Goal: Information Seeking & Learning: Learn about a topic

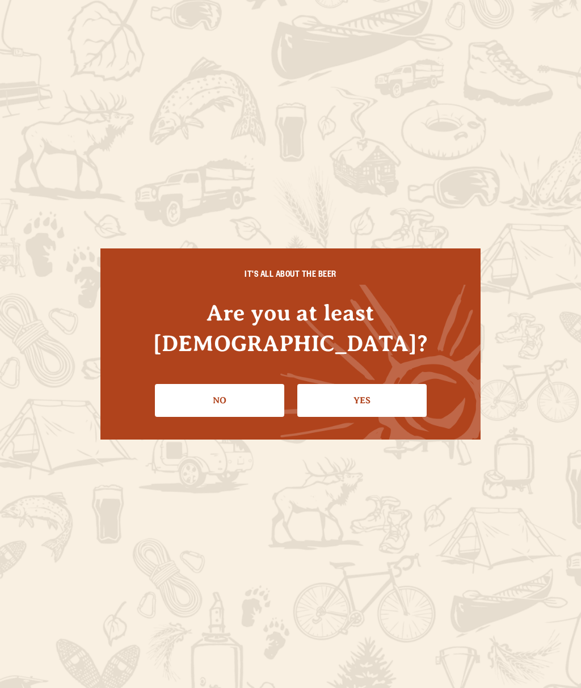
click at [373, 394] on link "Yes" at bounding box center [361, 400] width 129 height 33
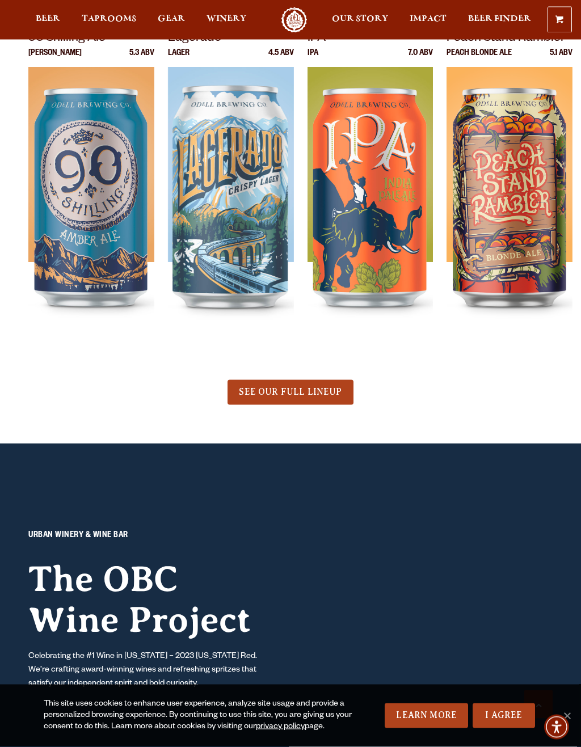
scroll to position [343, 0]
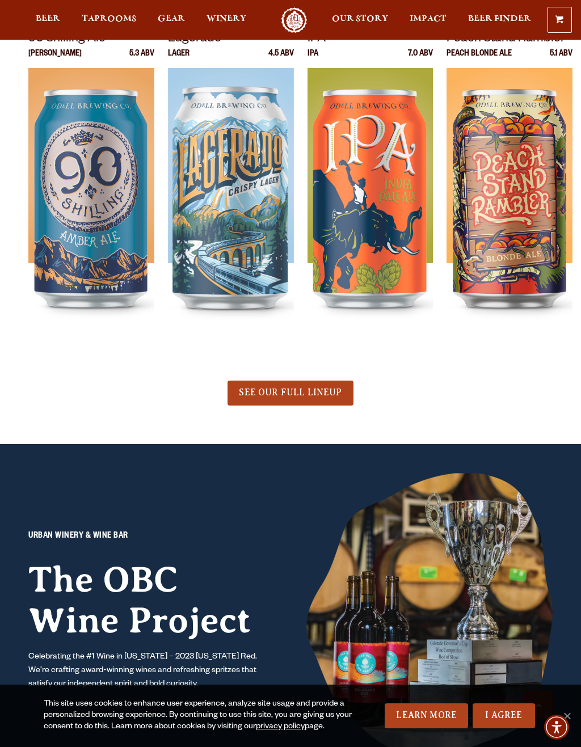
click at [377, 237] on div at bounding box center [371, 210] width 126 height 284
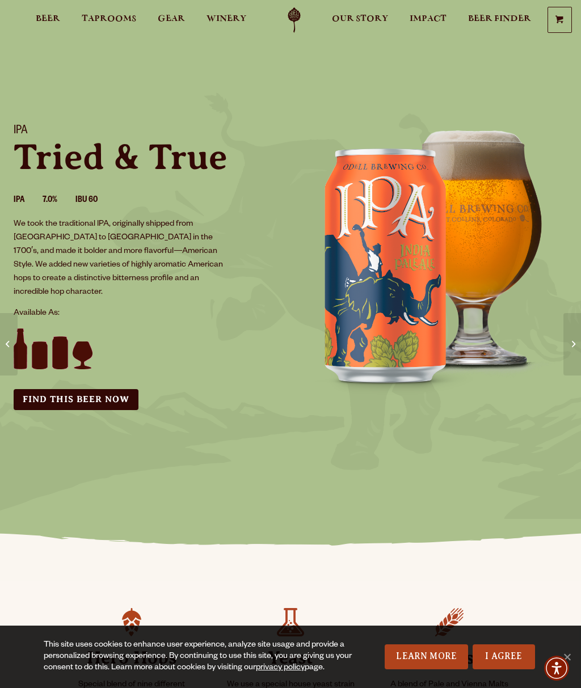
click at [52, 23] on span "Beer" at bounding box center [48, 18] width 24 height 9
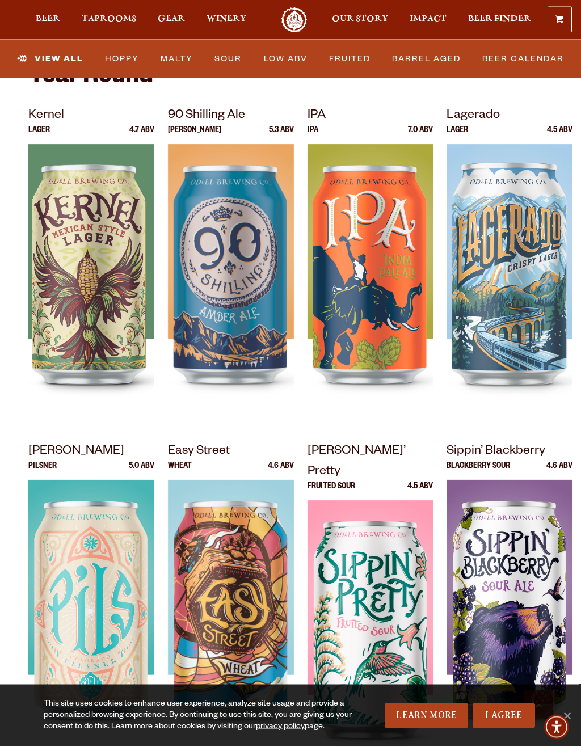
scroll to position [464, 0]
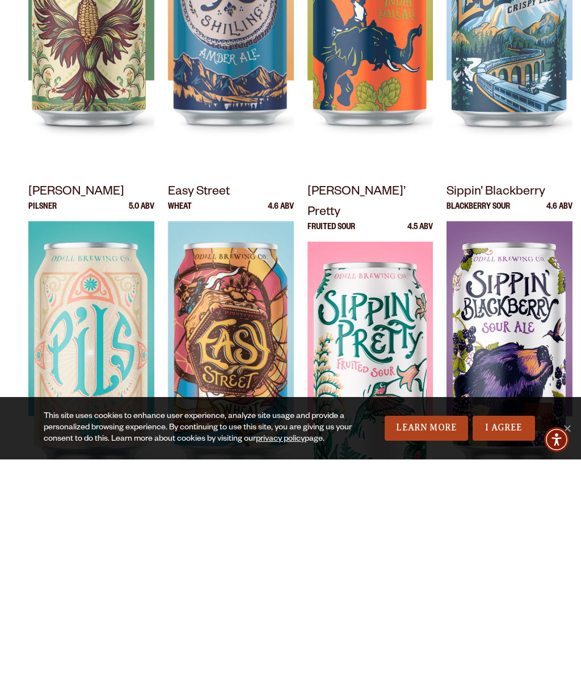
scroll to position [494, 0]
